Goal: Book appointment/travel/reservation

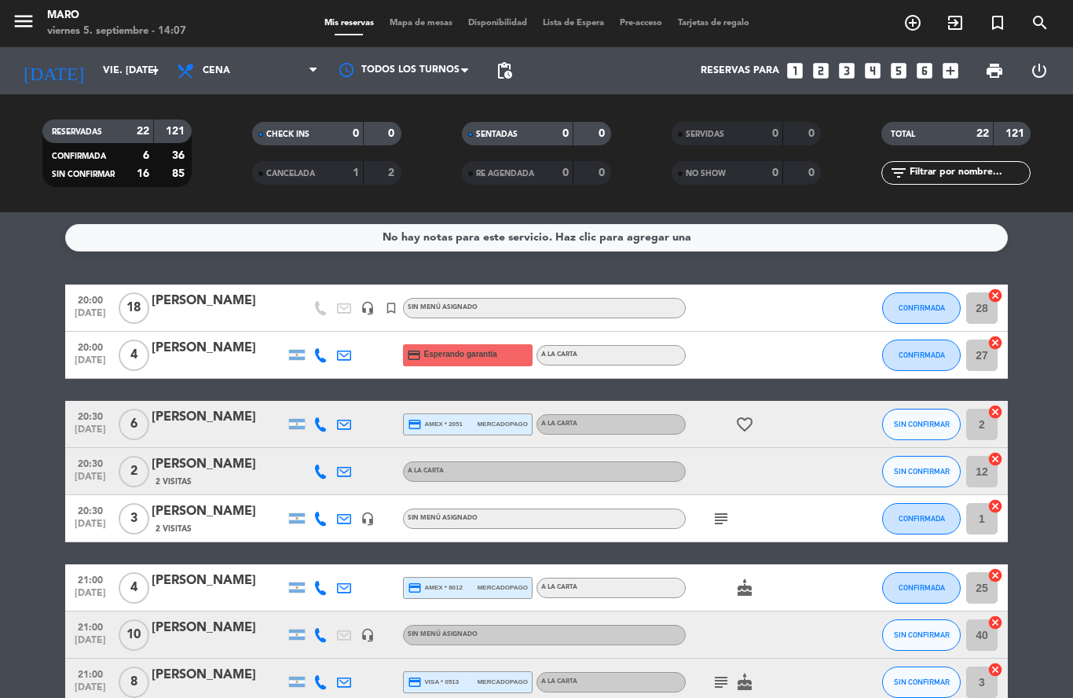
click at [123, 72] on input "vie. [DATE]" at bounding box center [161, 70] width 133 height 27
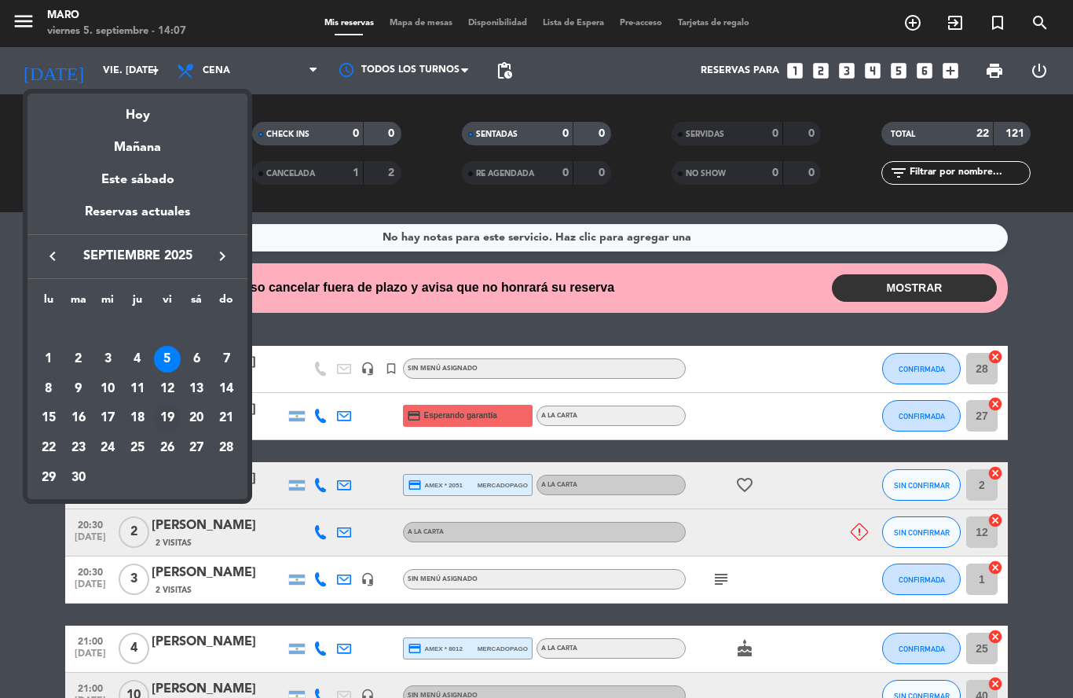
click at [167, 416] on div "19" at bounding box center [167, 418] width 27 height 27
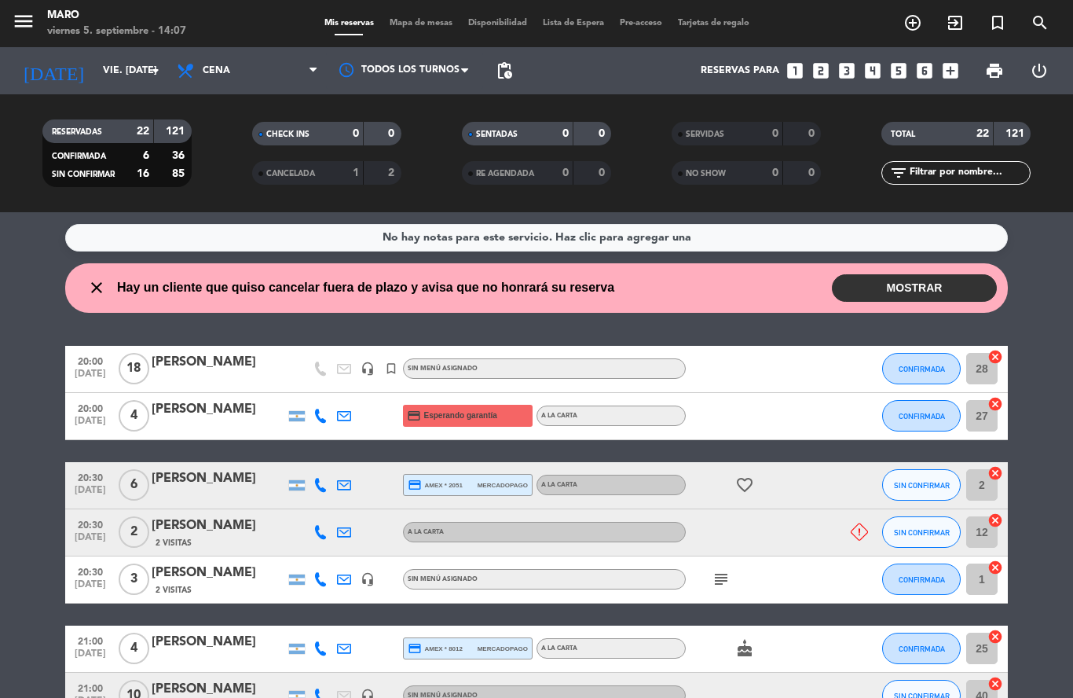
type input "vie. [DATE]"
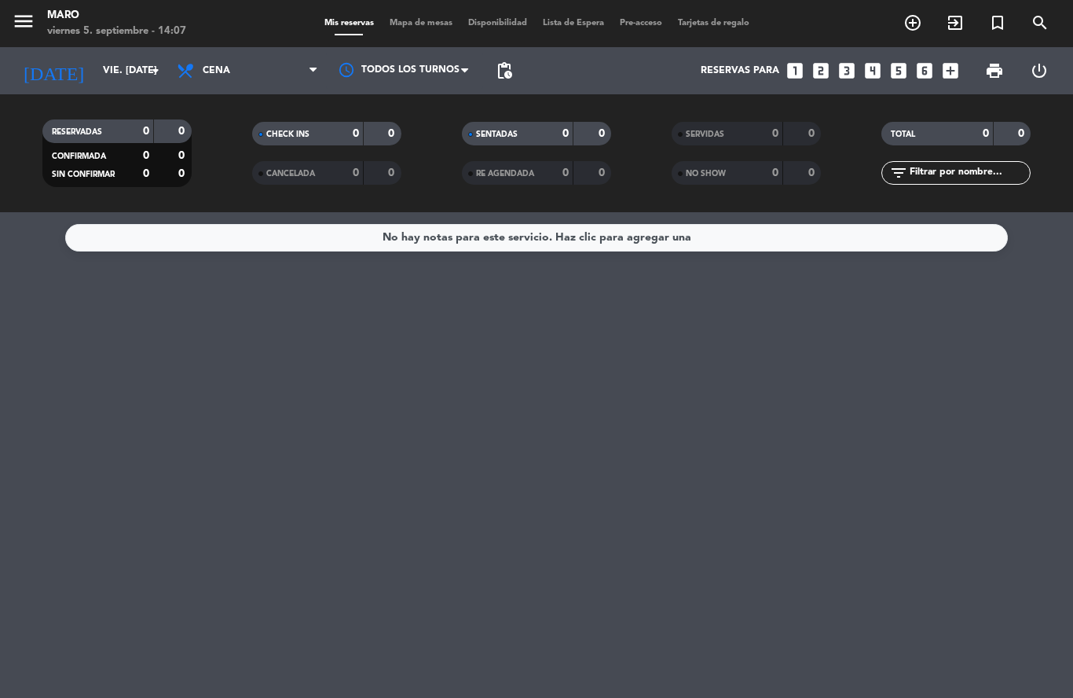
click at [998, 25] on icon "turned_in_not" at bounding box center [997, 22] width 19 height 19
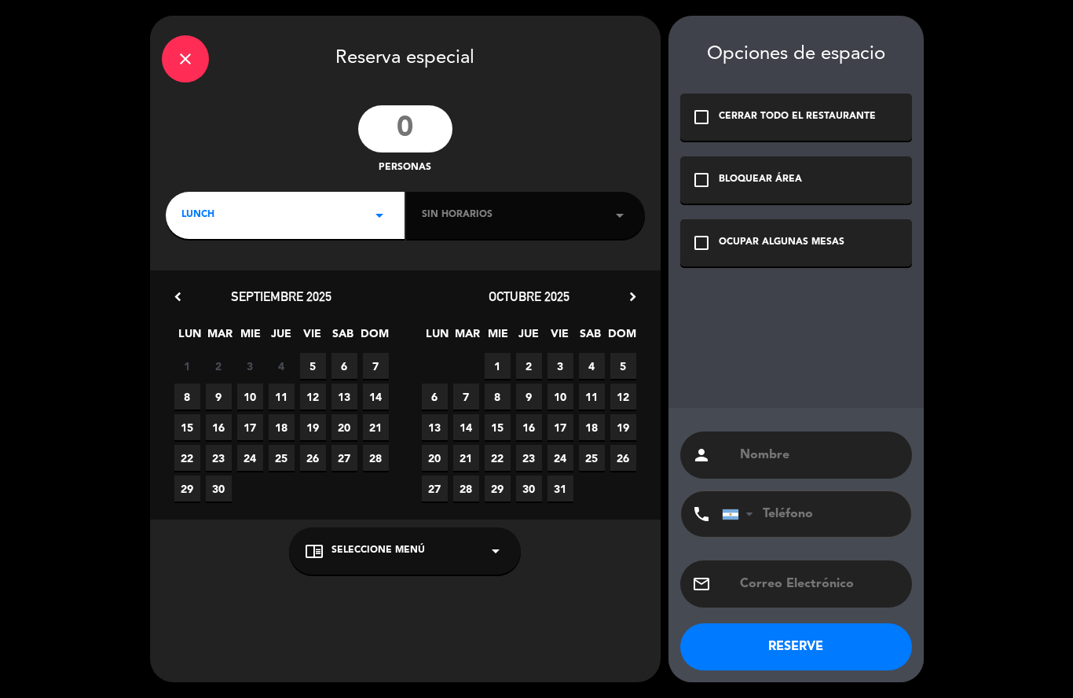
click at [420, 127] on input "number" at bounding box center [405, 128] width 94 height 47
type input "19"
click at [317, 429] on span "19" at bounding box center [313, 427] width 26 height 26
click at [716, 252] on div "check_box_outline_blank OCUPAR ALGUNAS MESAS" at bounding box center [796, 242] width 232 height 47
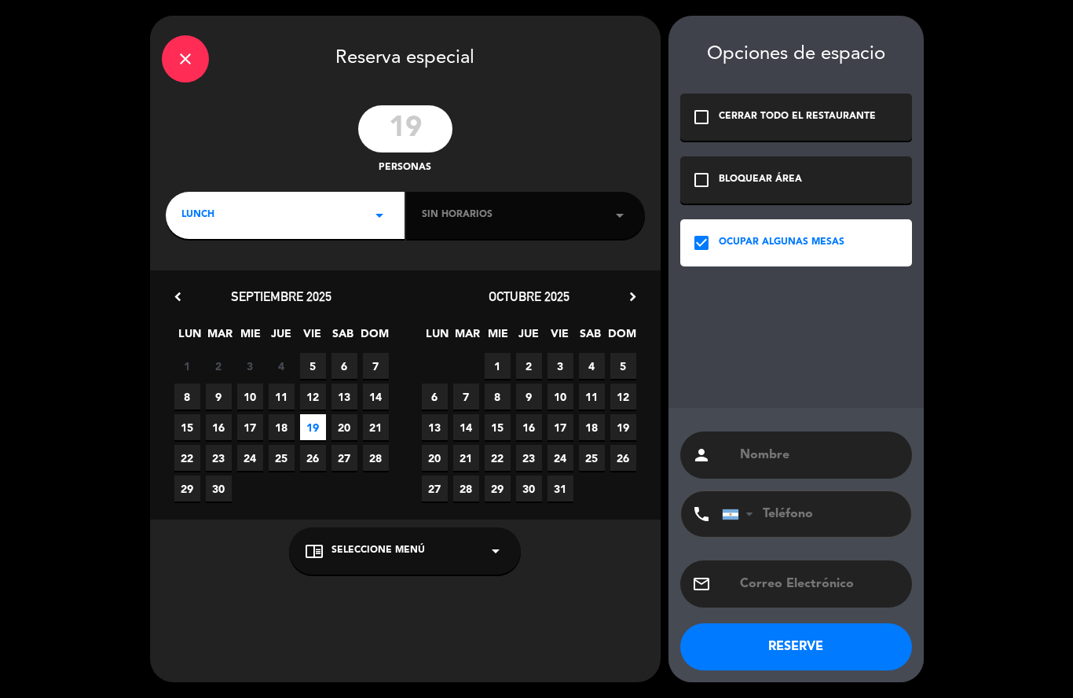
click at [760, 454] on input "text" at bounding box center [820, 455] width 162 height 22
type input "[PERSON_NAME]"
click at [310, 215] on div "LUNCH arrow_drop_down" at bounding box center [285, 215] width 239 height 47
click at [205, 285] on div "Cena" at bounding box center [285, 281] width 207 height 16
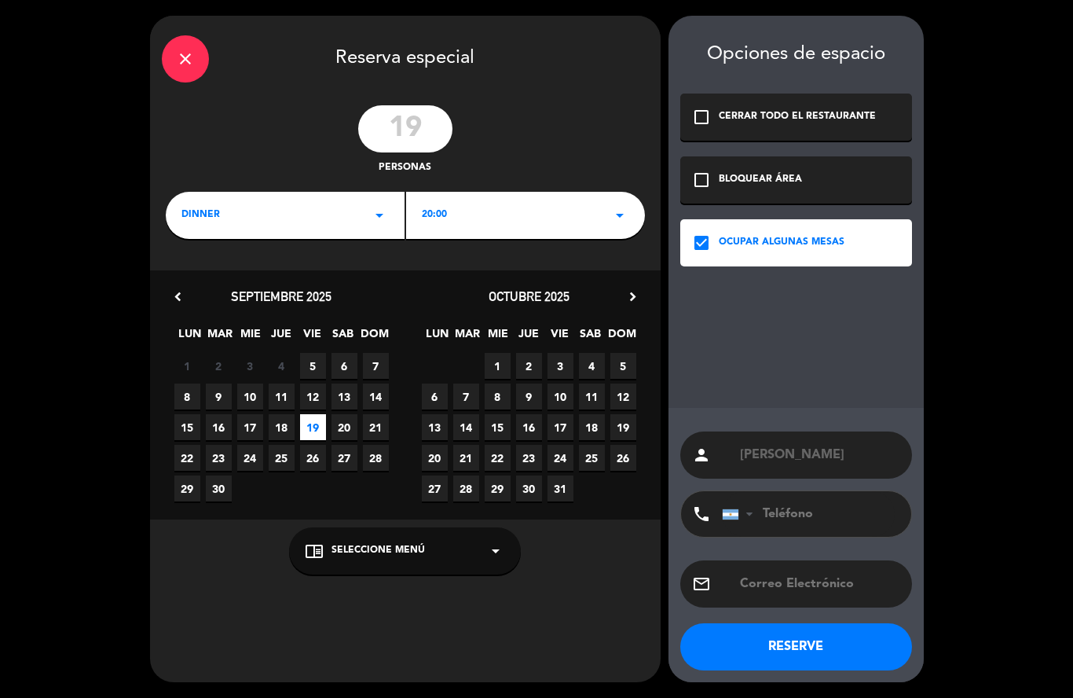
click at [763, 661] on button "RESERVE" at bounding box center [796, 646] width 232 height 47
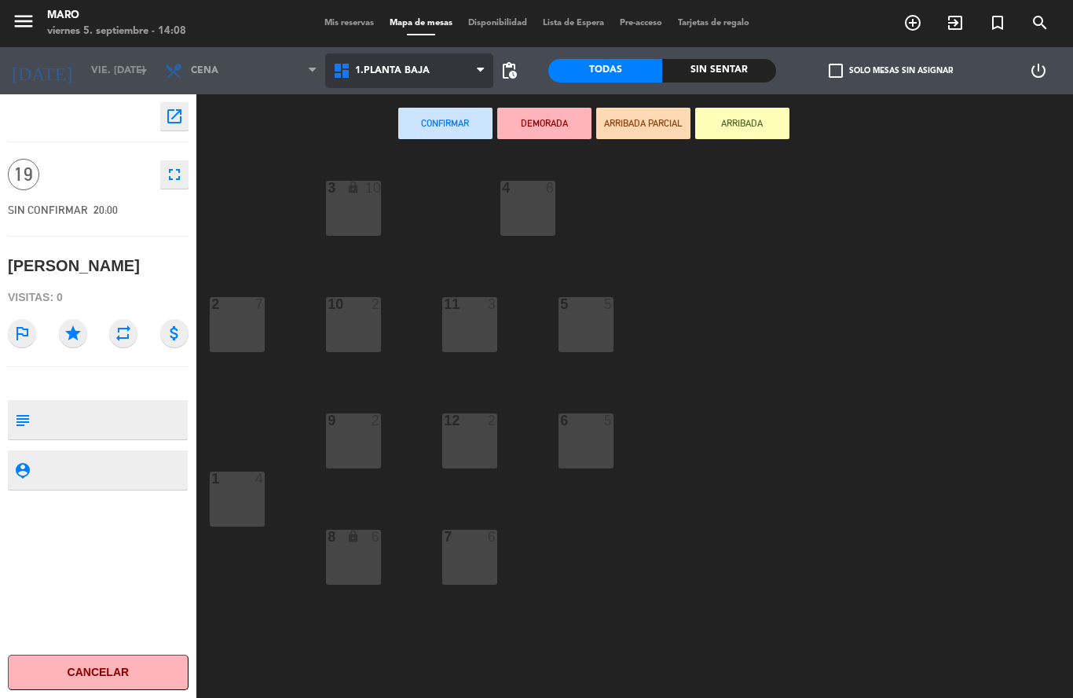
click at [394, 82] on span "1.Planta baja" at bounding box center [409, 70] width 168 height 35
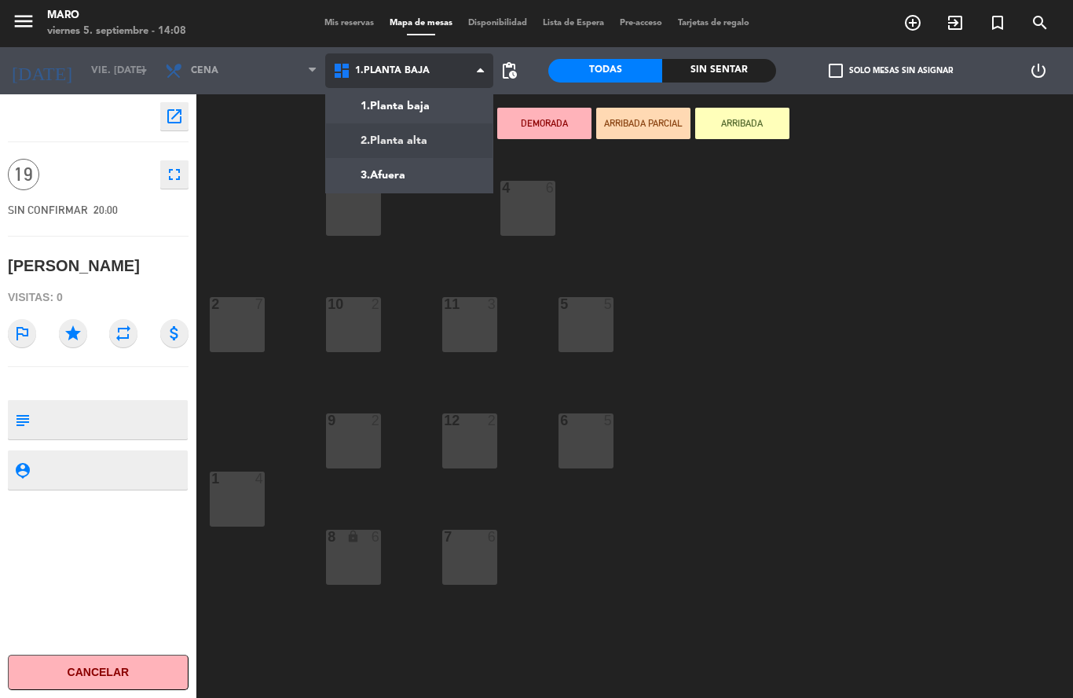
click at [405, 142] on ng-component "menu [PERSON_NAME] 5. septiembre - 14:08 Mis reservas Mapa de mesas Disponibili…" at bounding box center [536, 349] width 1073 height 698
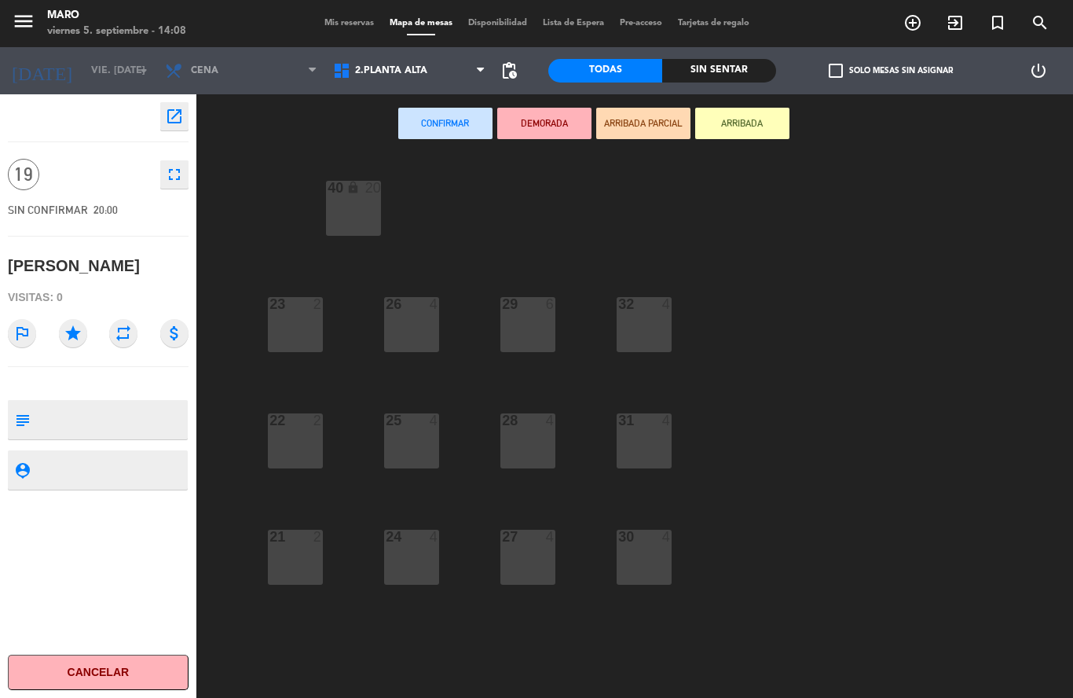
click at [360, 206] on div "40 lock 20" at bounding box center [353, 208] width 55 height 55
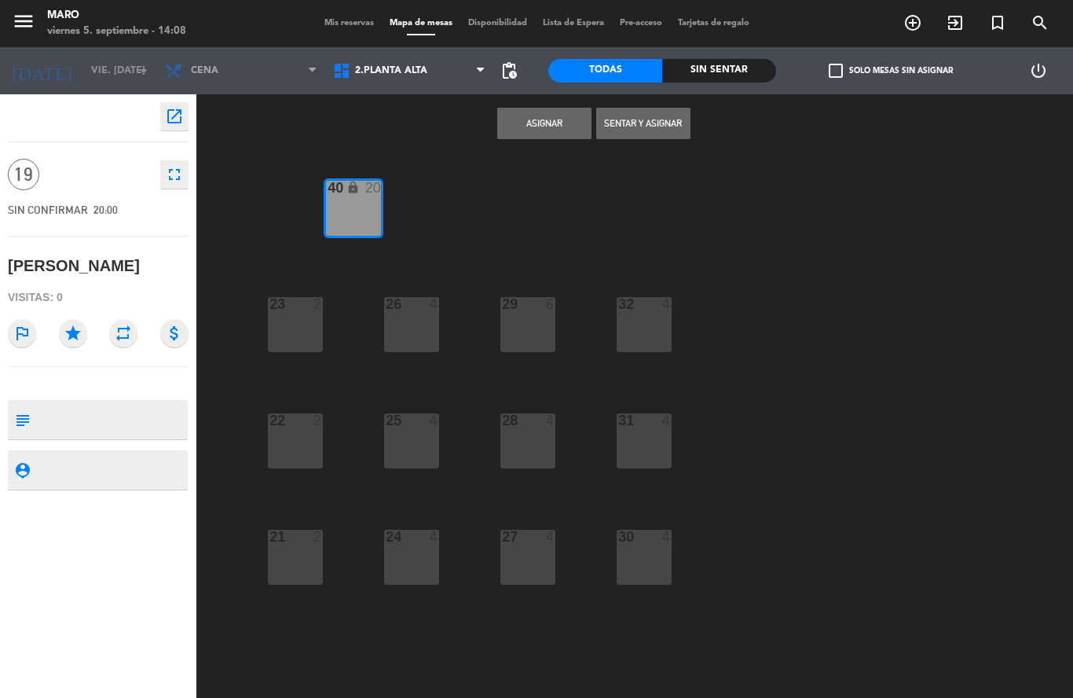
click at [548, 118] on button "Asignar" at bounding box center [544, 123] width 94 height 31
